Goal: Information Seeking & Learning: Learn about a topic

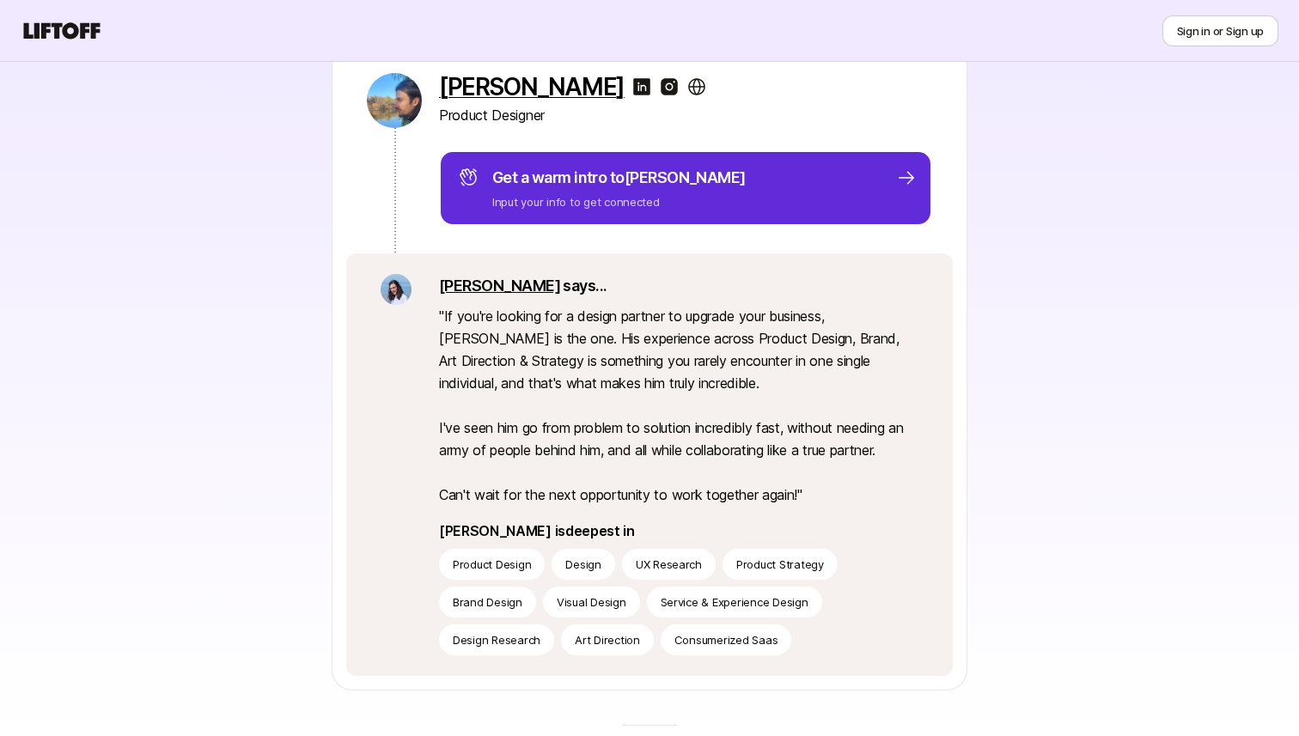
scroll to position [226, 0]
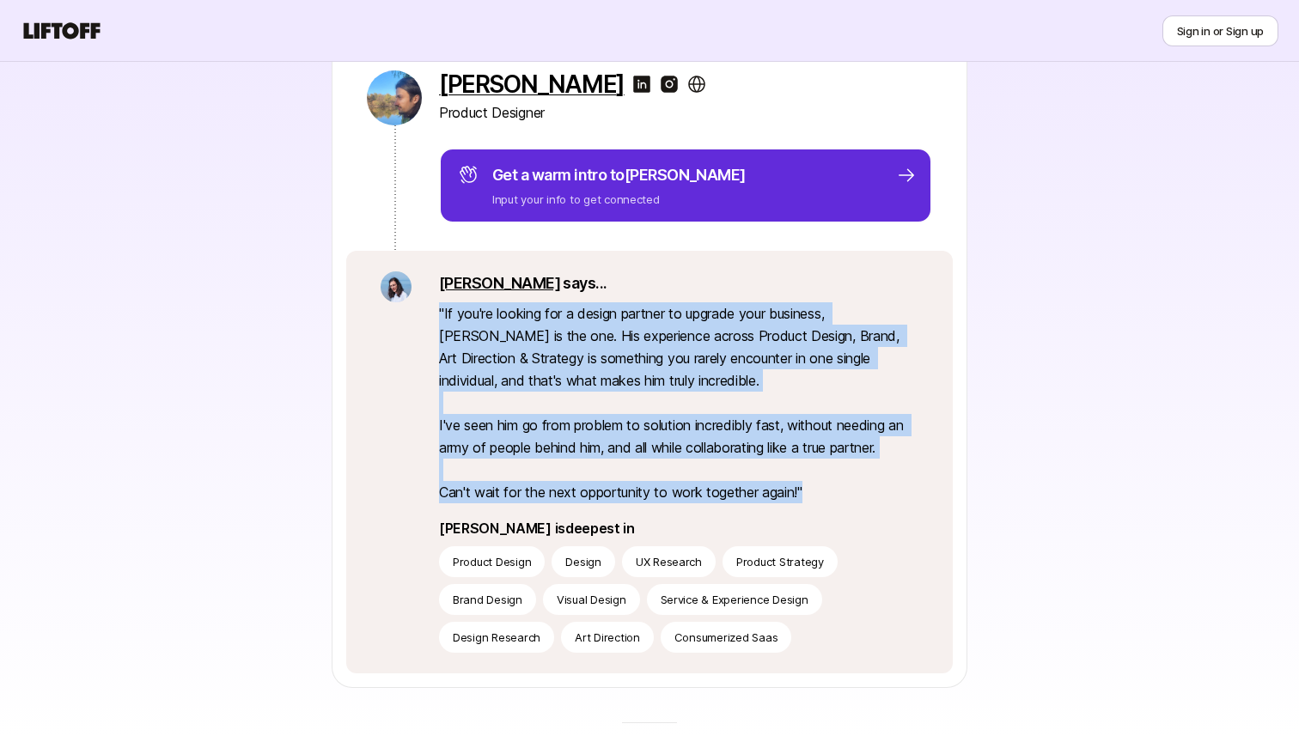
drag, startPoint x: 439, startPoint y: 308, endPoint x: 820, endPoint y: 496, distance: 424.8
click at [820, 496] on p "" If you're looking for a design partner to upgrade your business, Alex is the …" at bounding box center [678, 402] width 479 height 201
copy p "" If you're looking for a design partner to upgrade your business, Alex is the …"
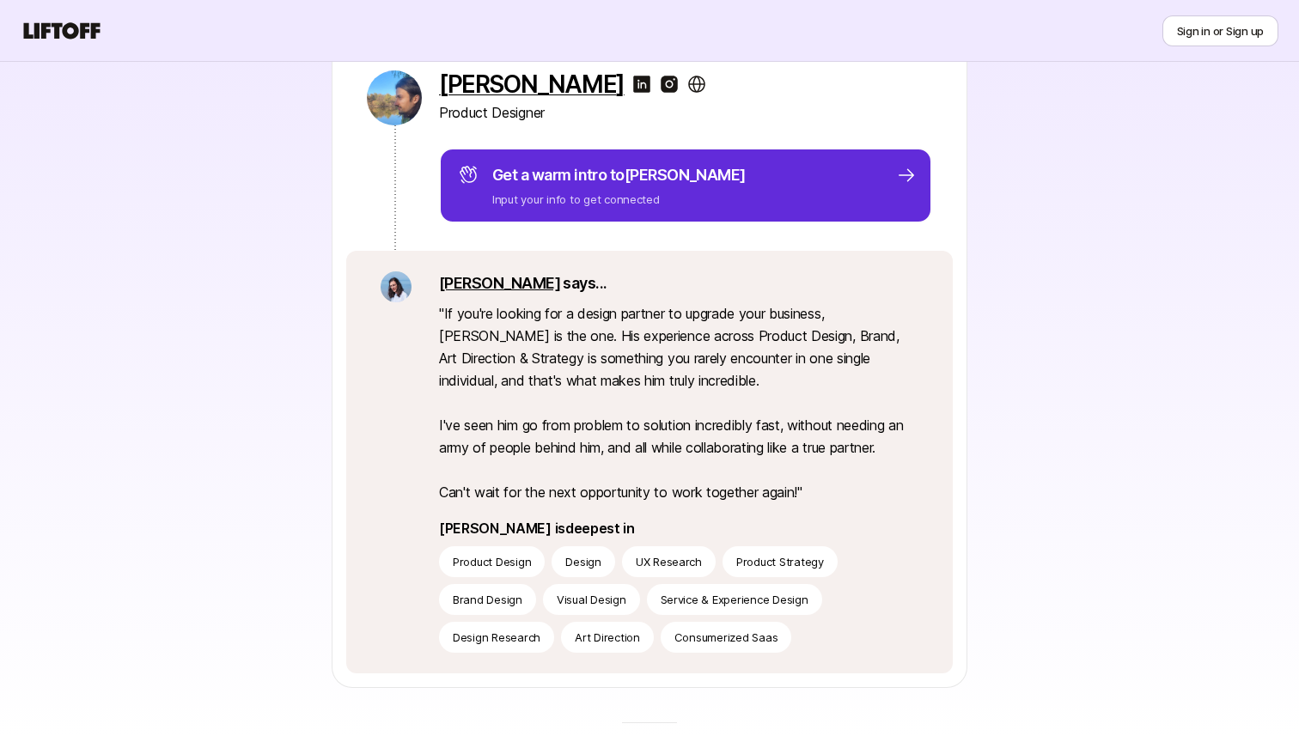
click at [191, 279] on div "Alex Beltechi Product Designer Get a warm intro to Alex Input your info to get …" at bounding box center [649, 361] width 989 height 653
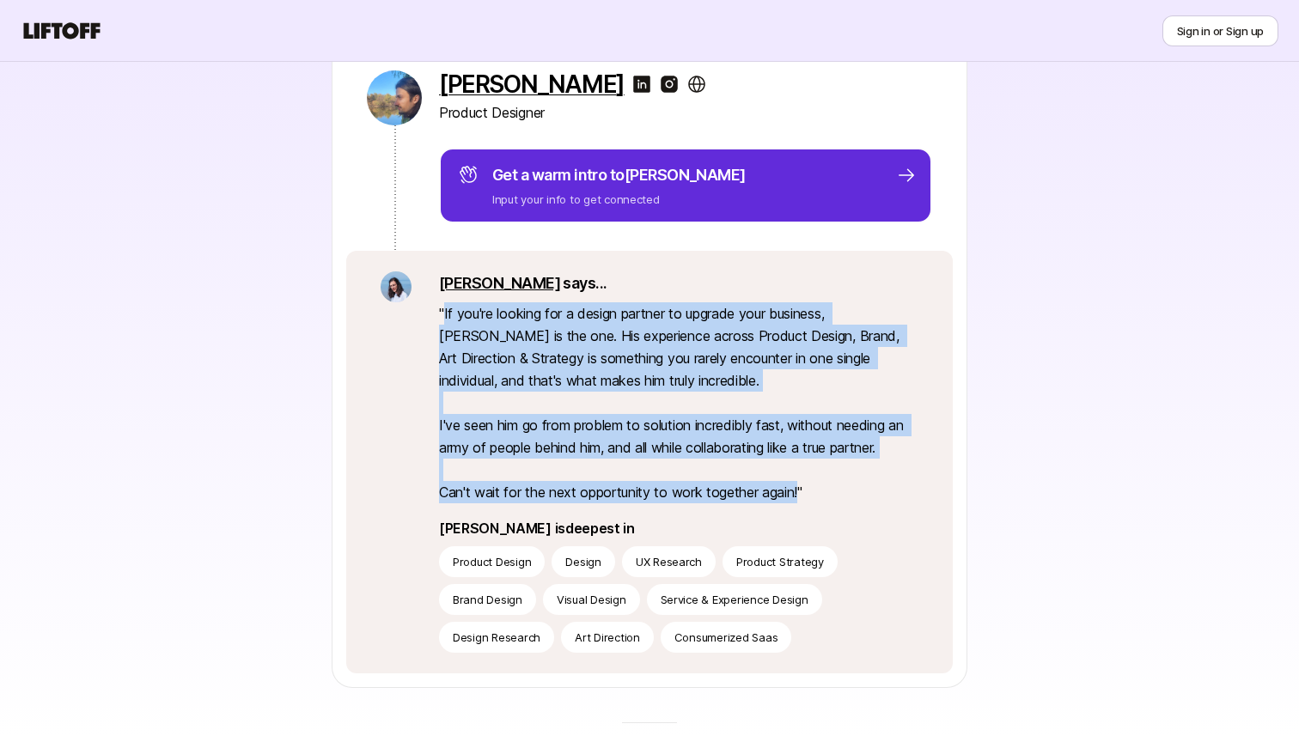
drag, startPoint x: 445, startPoint y: 312, endPoint x: 800, endPoint y: 490, distance: 396.8
click at [800, 490] on p "" If you're looking for a design partner to upgrade your business, Alex is the …" at bounding box center [678, 402] width 479 height 201
copy p "If you're looking for a design partner to upgrade your business, Alex is the on…"
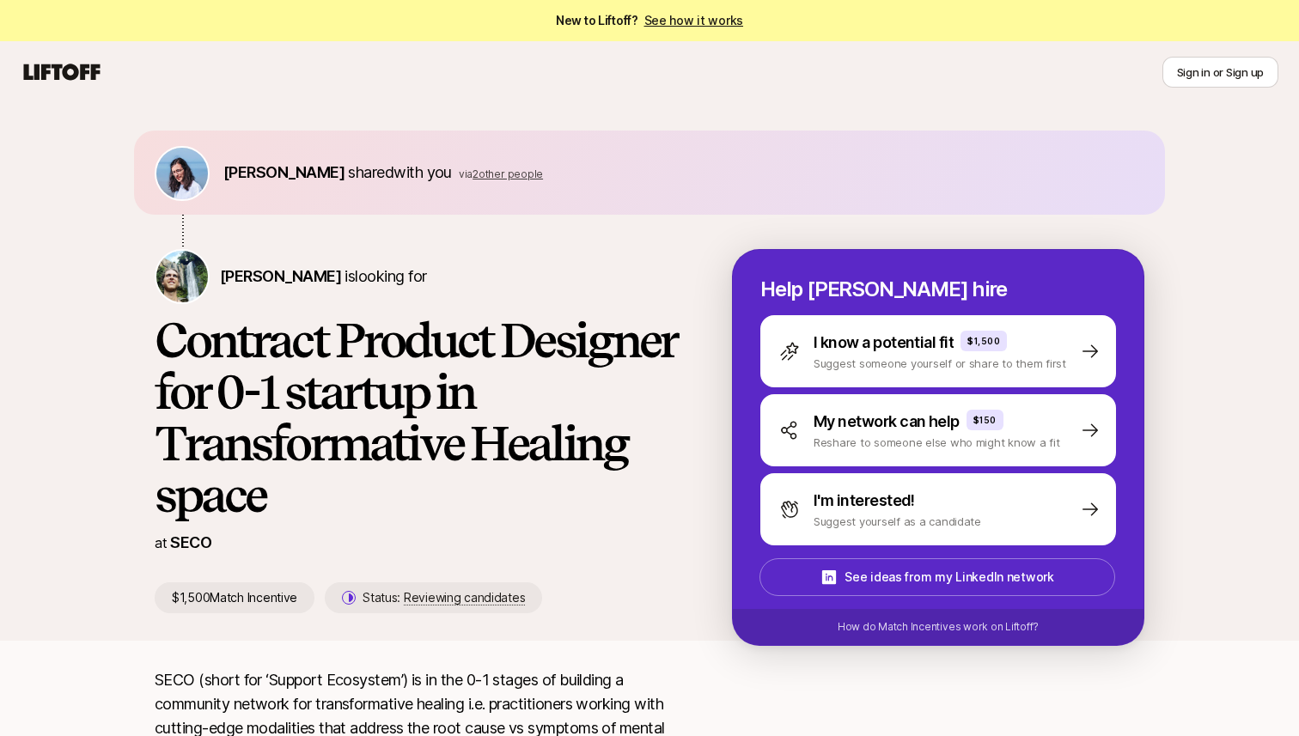
click at [91, 342] on div "Dan Tase shared with you via 2 other people Carter Cleveland is looking for Con…" at bounding box center [649, 372] width 1299 height 538
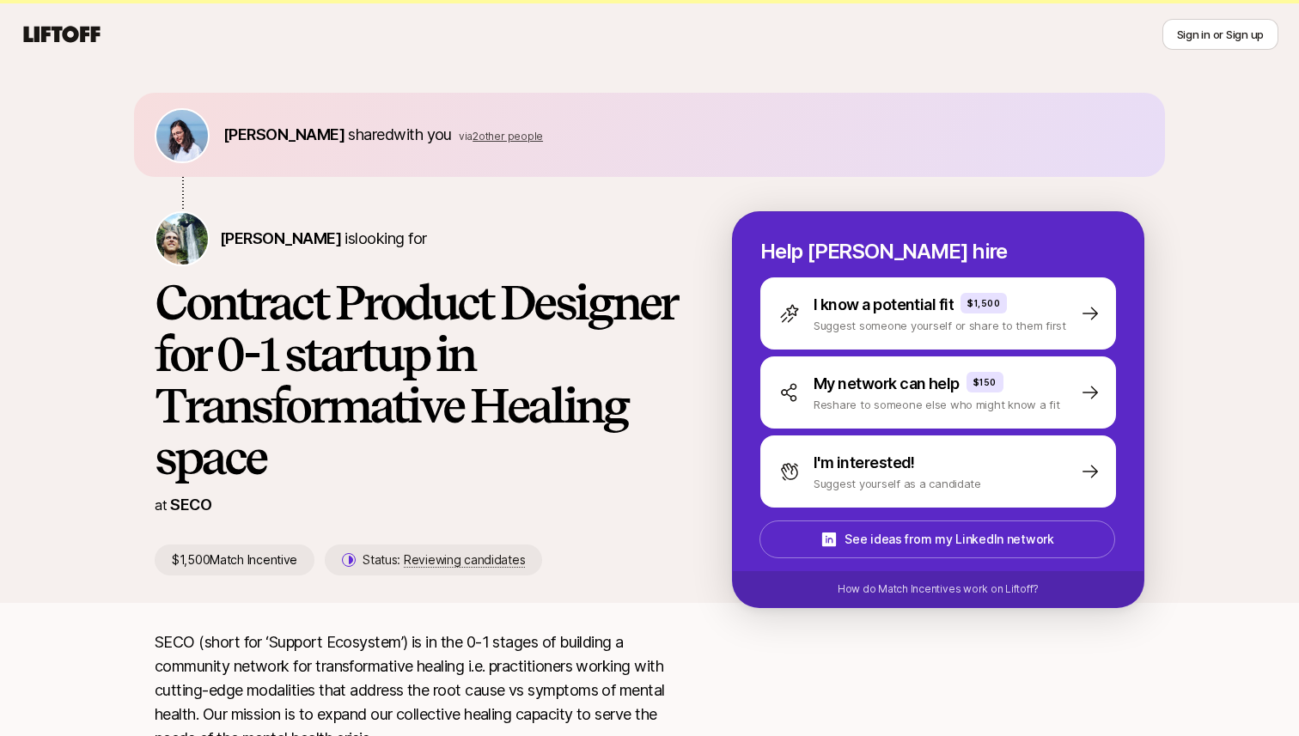
scroll to position [46, 0]
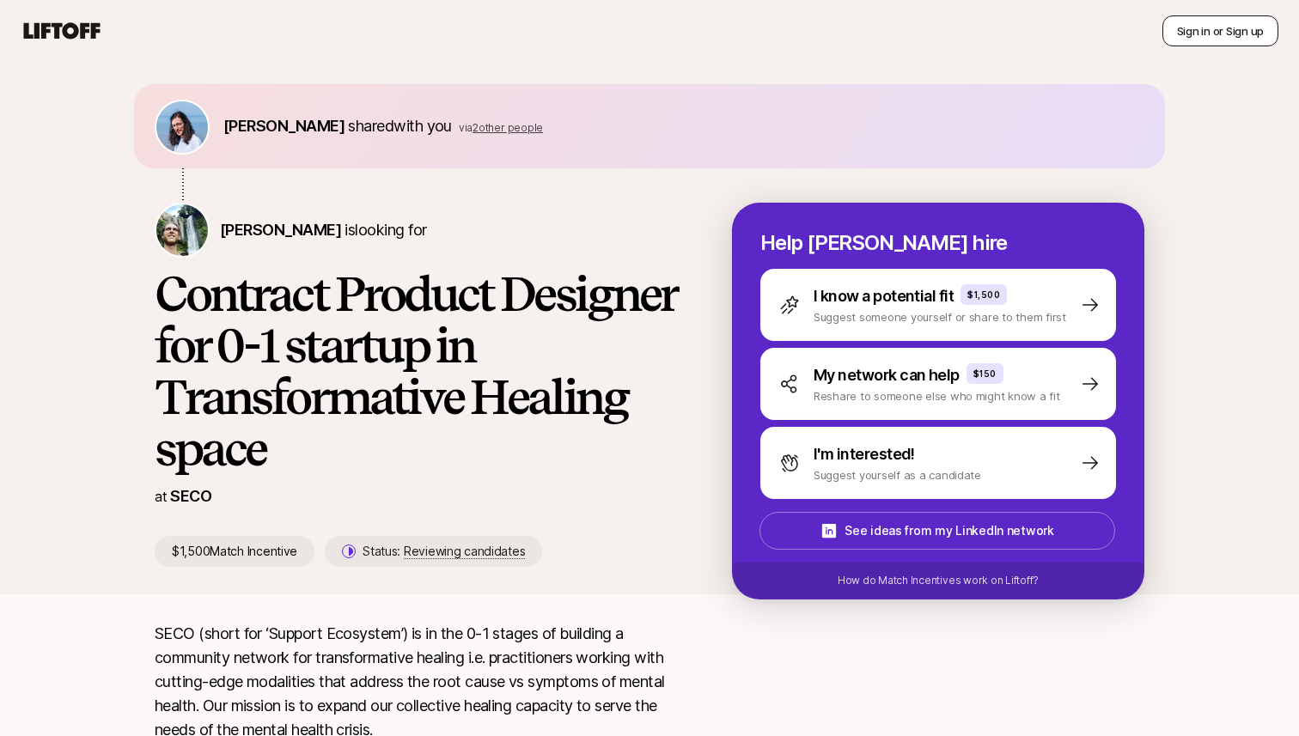
click at [1192, 36] on button "Sign in or Sign up" at bounding box center [1220, 30] width 116 height 31
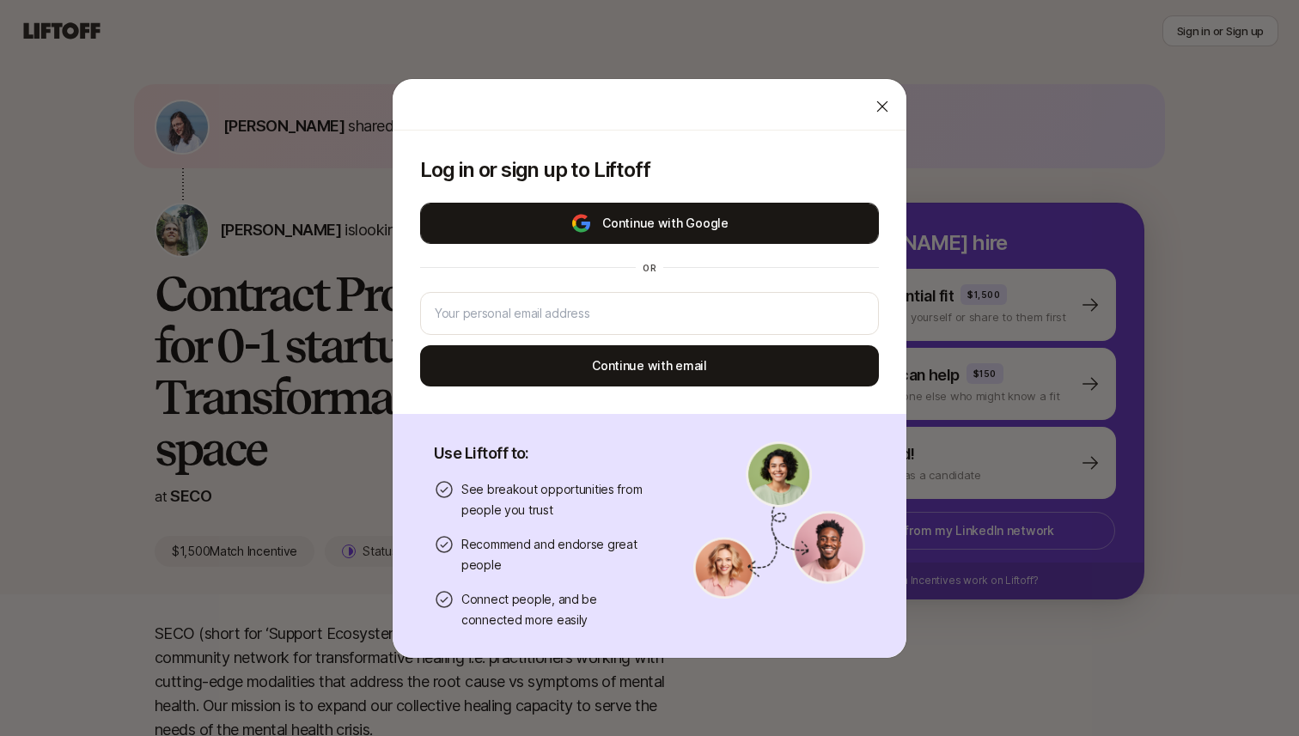
click at [721, 228] on button "Continue with Google" at bounding box center [649, 223] width 459 height 41
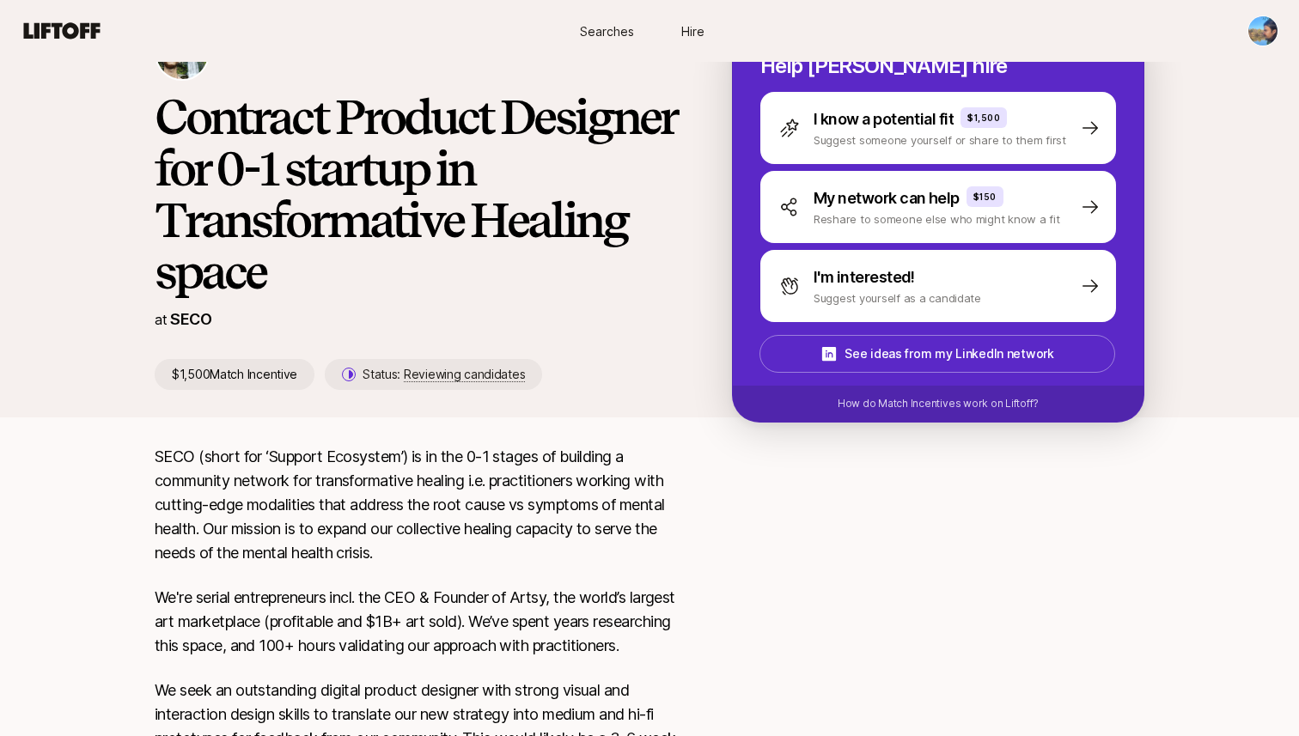
scroll to position [0, 0]
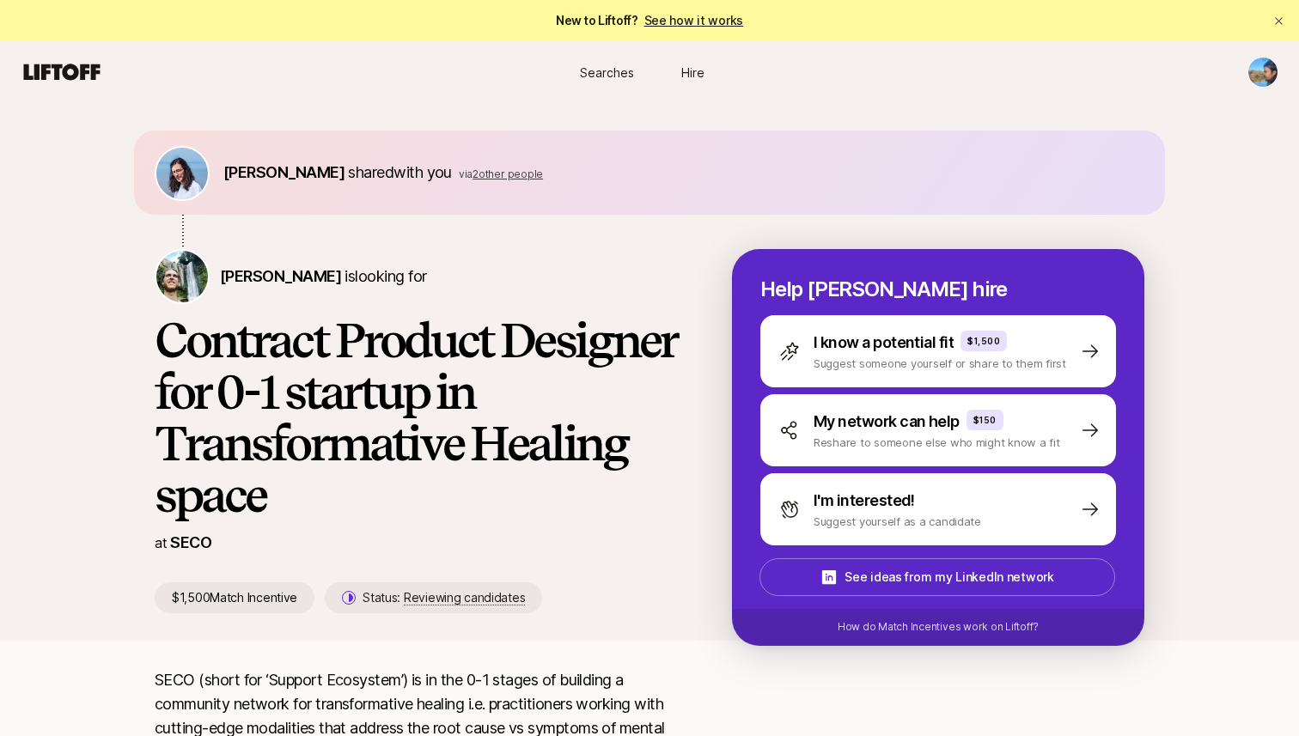
click at [472, 175] on span "2 other people" at bounding box center [507, 173] width 70 height 13
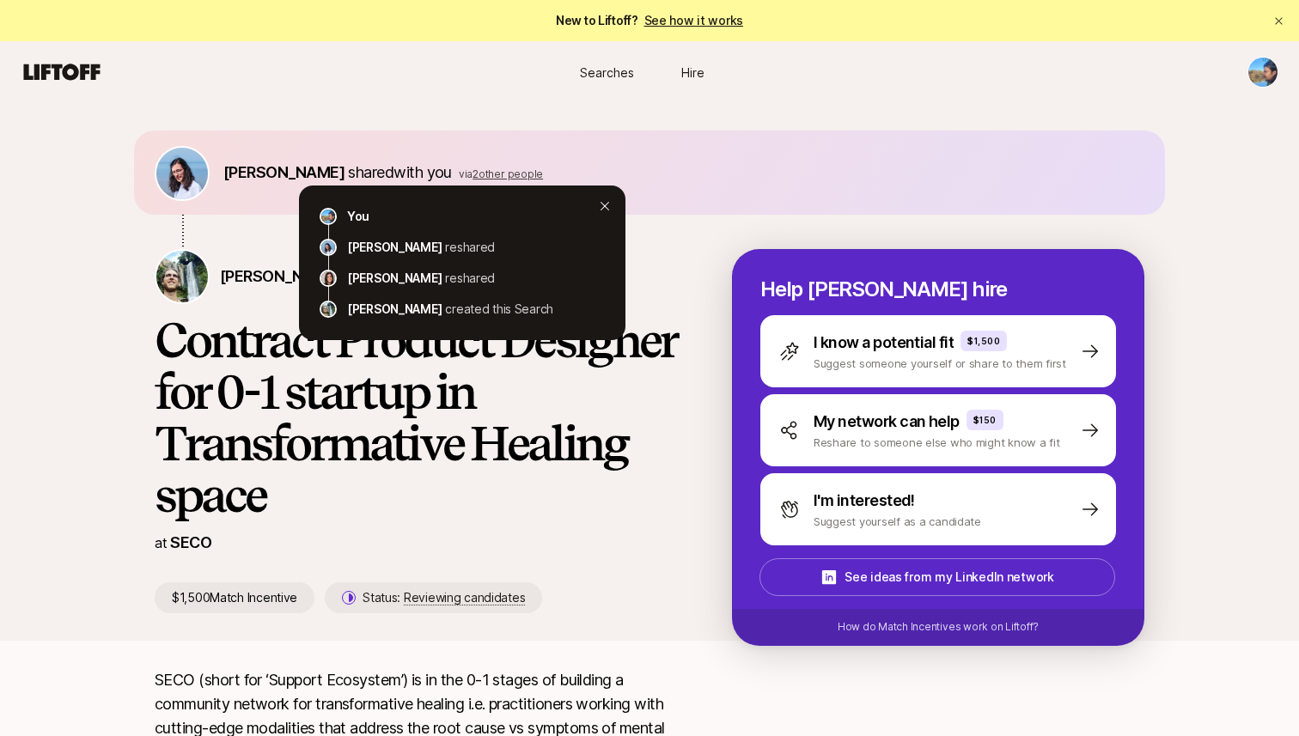
click at [603, 204] on icon at bounding box center [605, 206] width 14 height 14
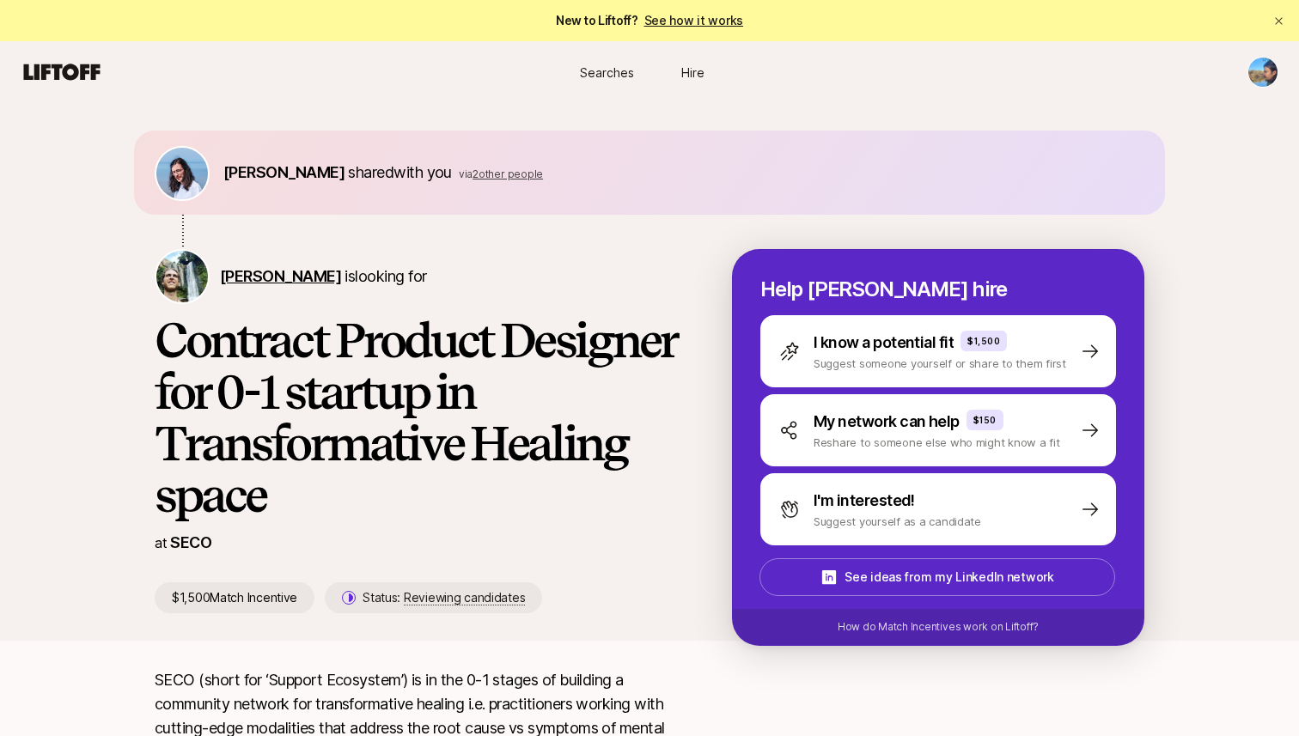
click at [288, 273] on span "[PERSON_NAME]" at bounding box center [280, 276] width 121 height 18
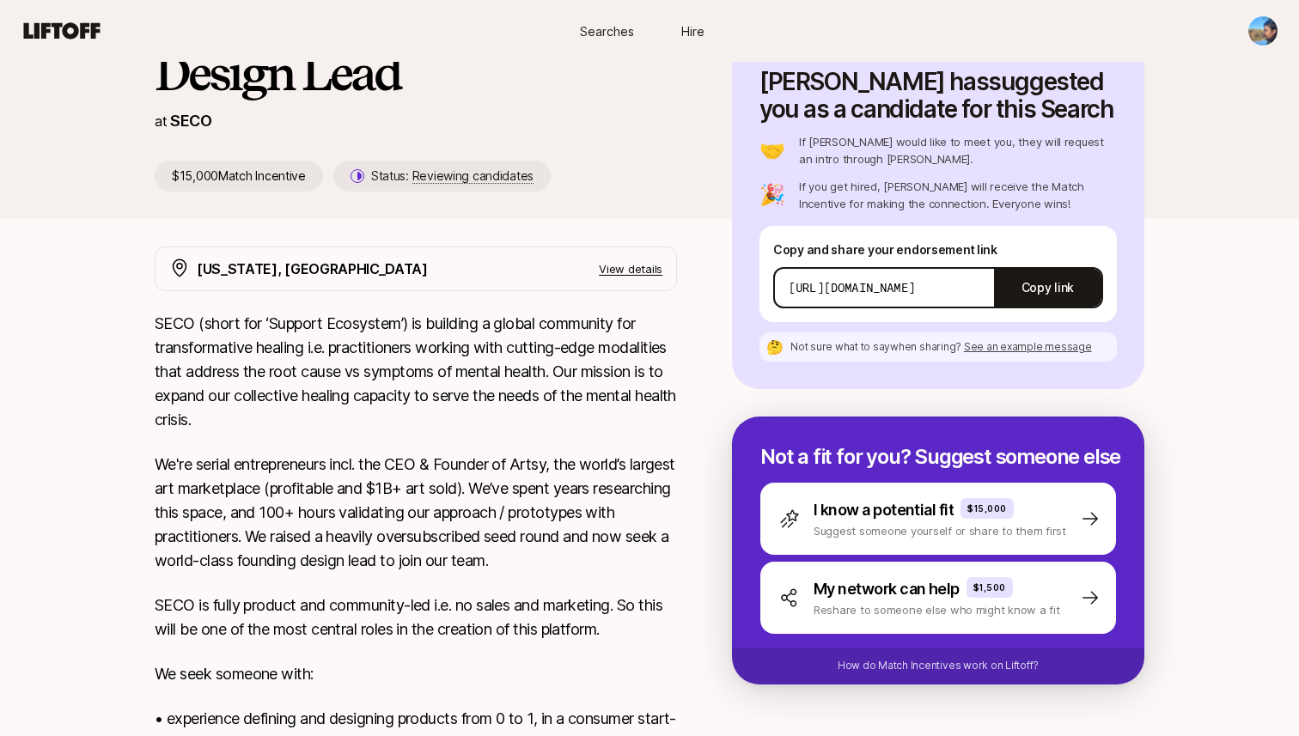
scroll to position [271, 0]
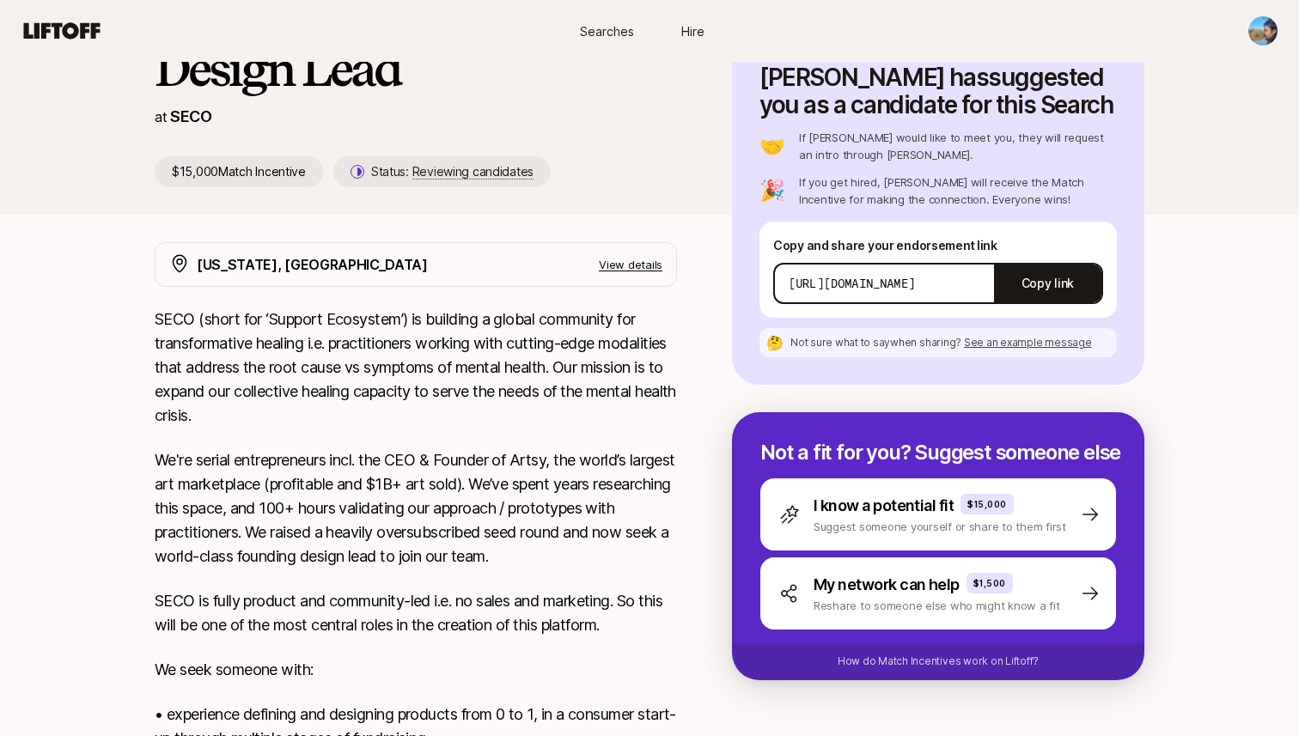
click at [632, 260] on p "View details" at bounding box center [631, 264] width 64 height 17
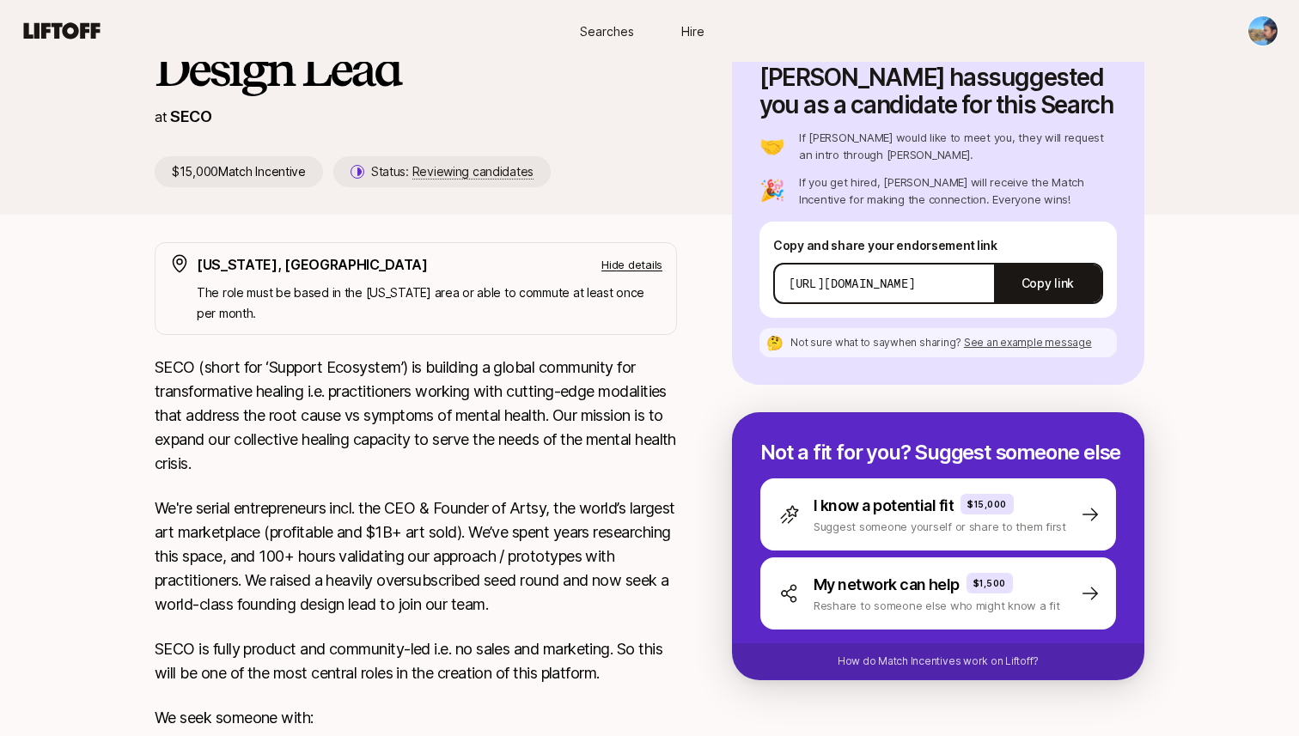
click at [138, 338] on div "[US_STATE], [GEOGRAPHIC_DATA] Hide details The role must be based in the [US_ST…" at bounding box center [649, 639] width 1031 height 794
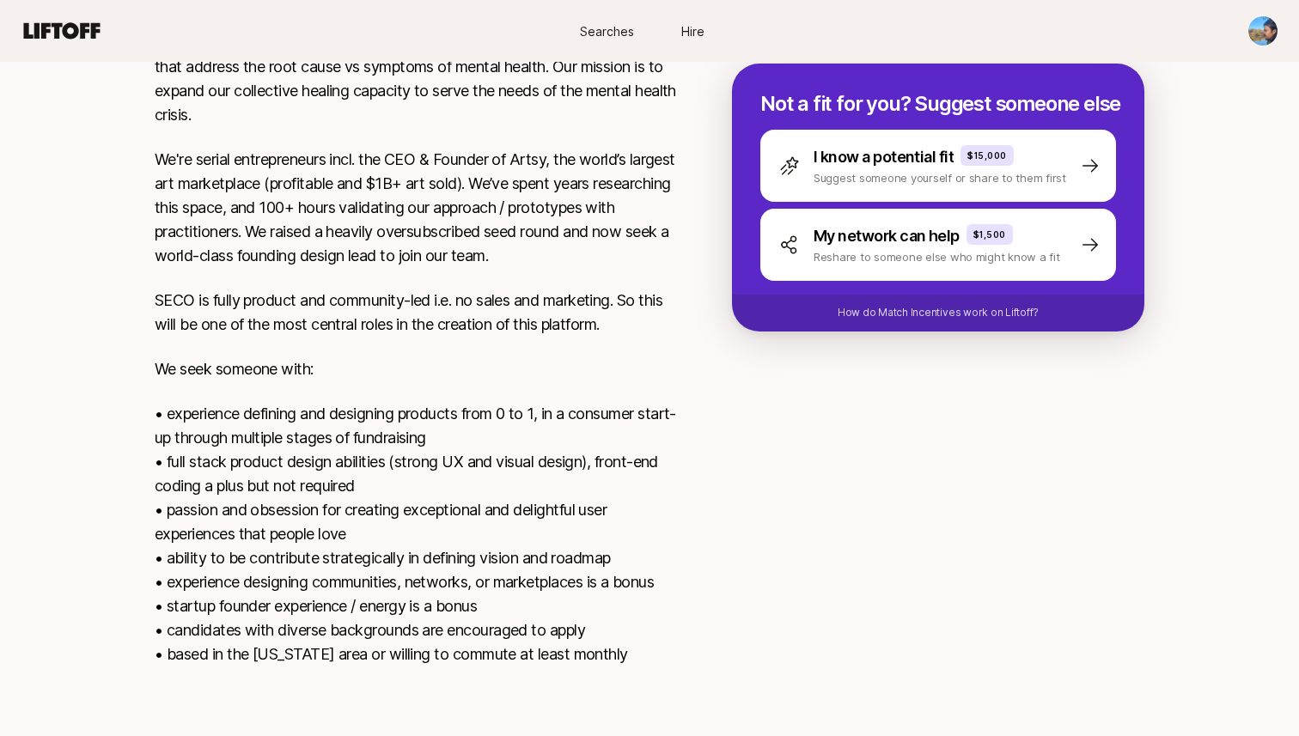
scroll to position [0, 0]
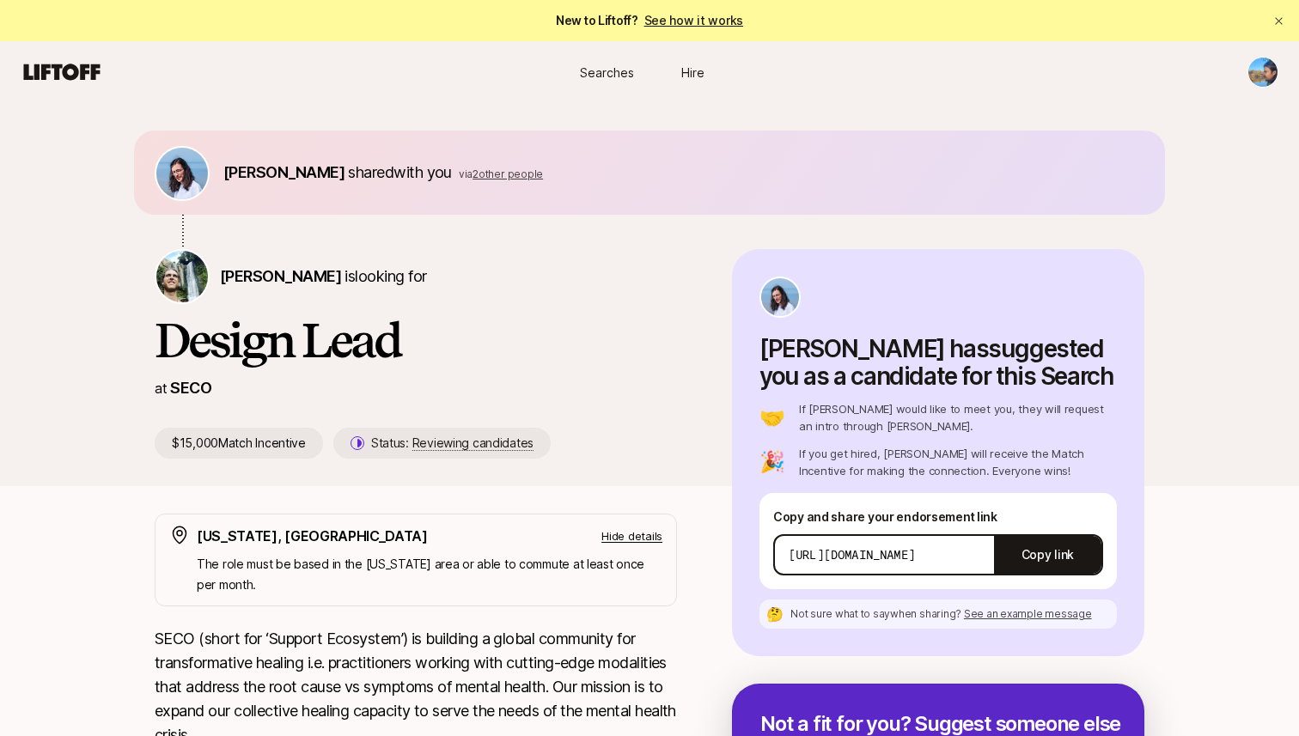
click at [685, 20] on link "See how it works" at bounding box center [694, 20] width 100 height 15
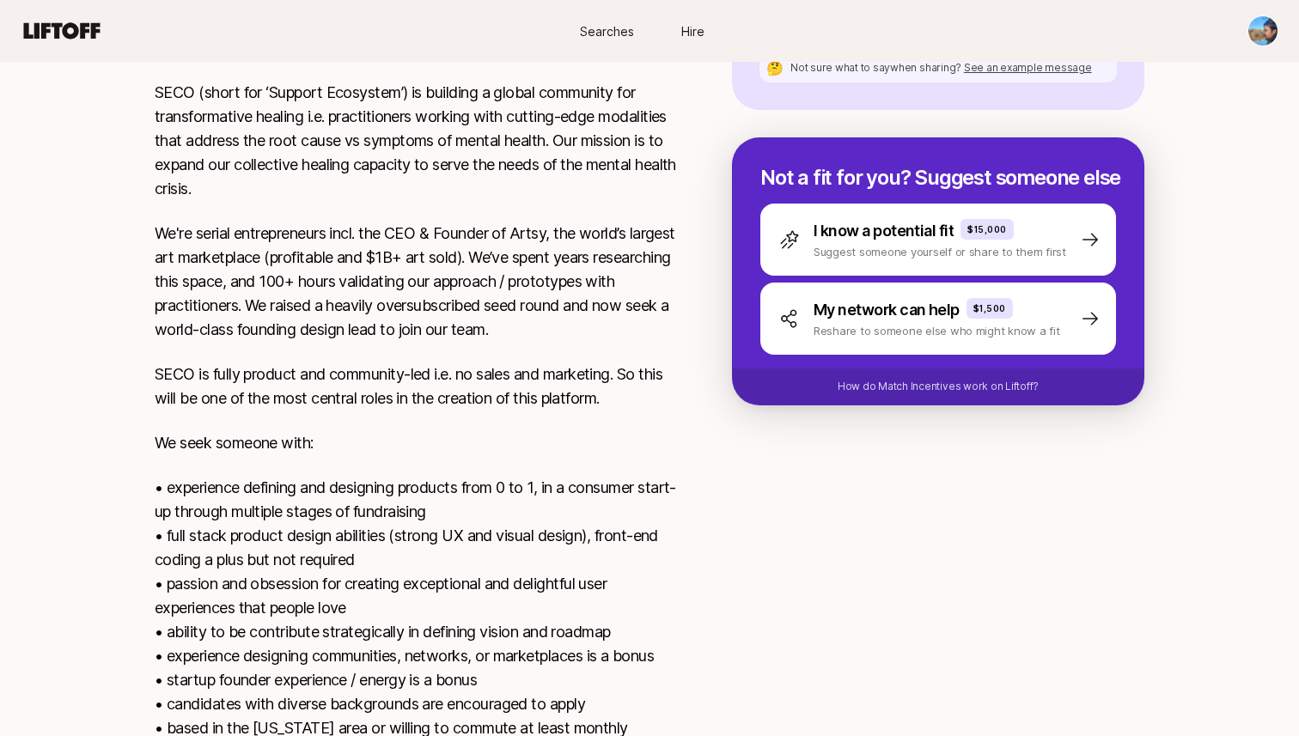
scroll to position [626, 0]
